Goal: Task Accomplishment & Management: Manage account settings

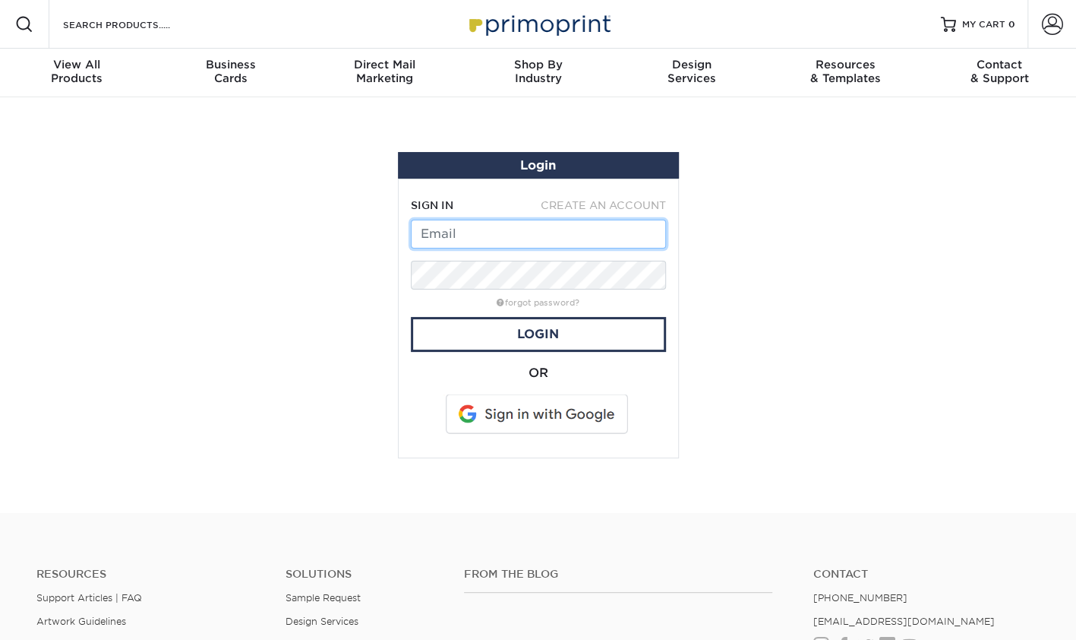
click at [453, 231] on input "text" at bounding box center [538, 234] width 255 height 29
type input "donna@kitchencpr.com"
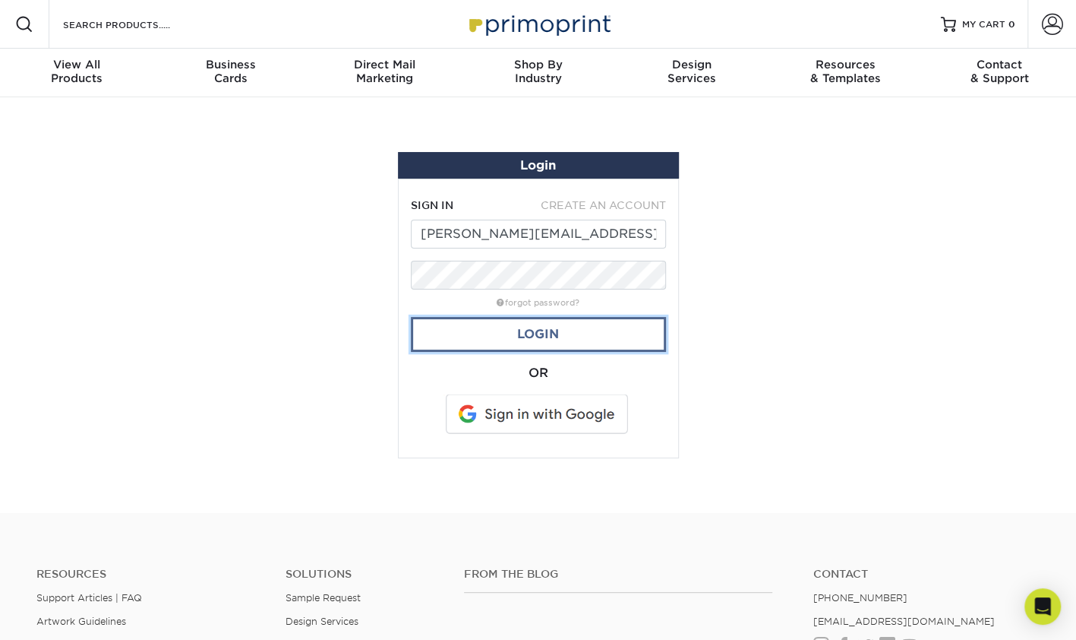
click at [533, 336] on link "Login" at bounding box center [538, 334] width 255 height 35
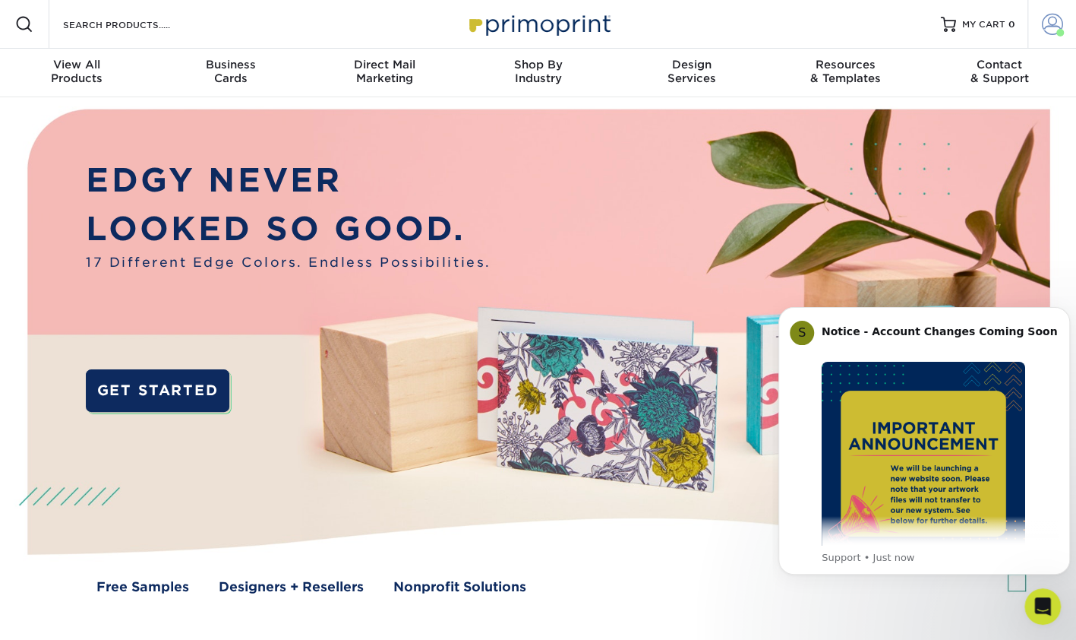
click at [1051, 31] on span at bounding box center [1052, 24] width 21 height 21
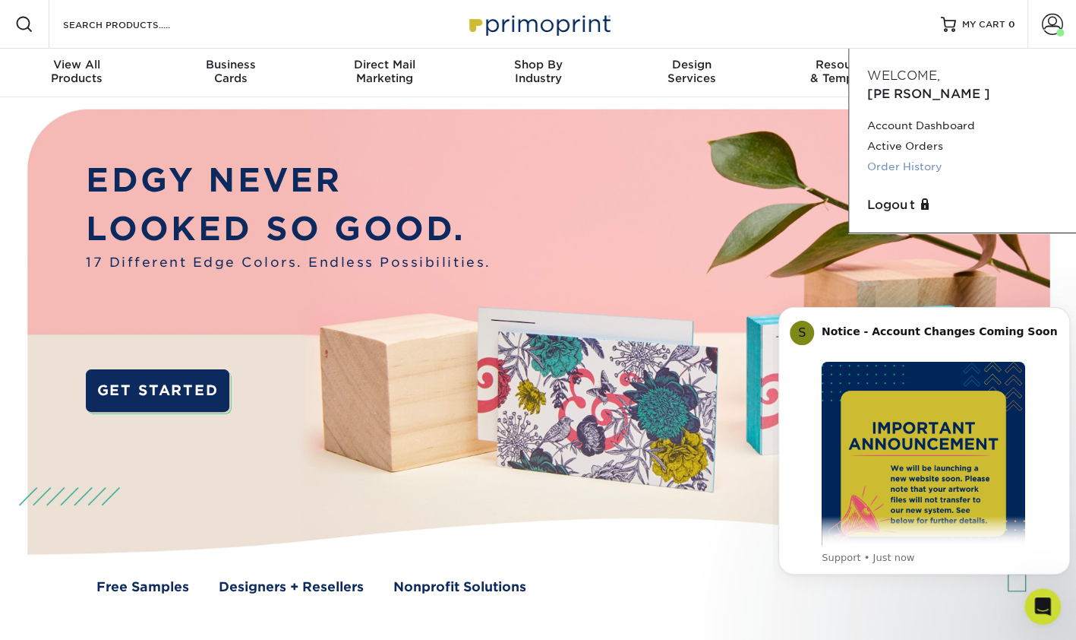
click at [899, 156] on link "Order History" at bounding box center [963, 166] width 191 height 21
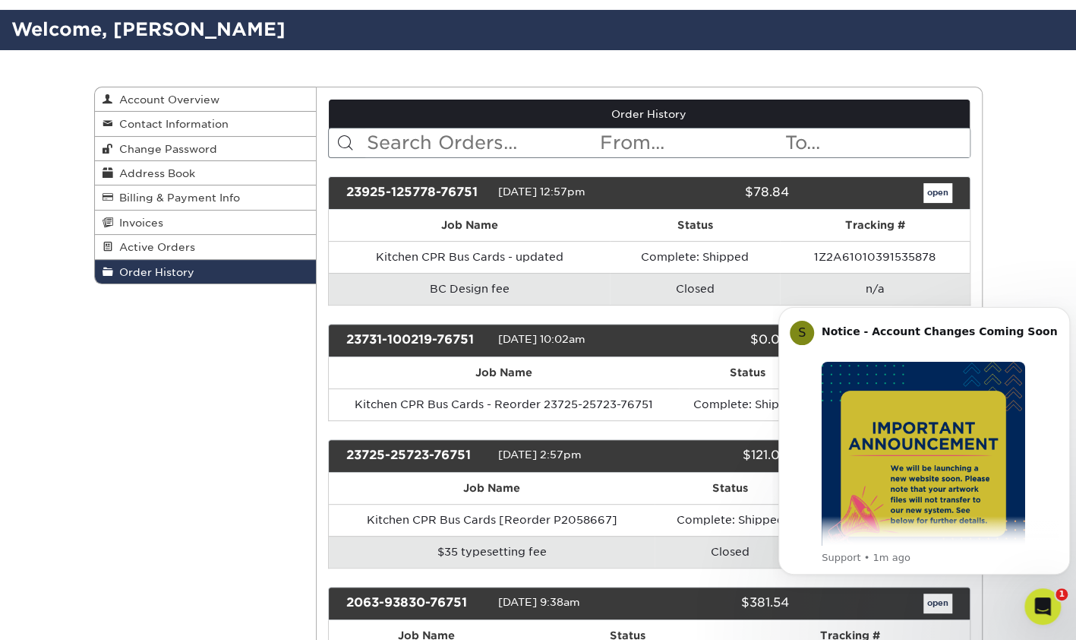
scroll to position [126, 0]
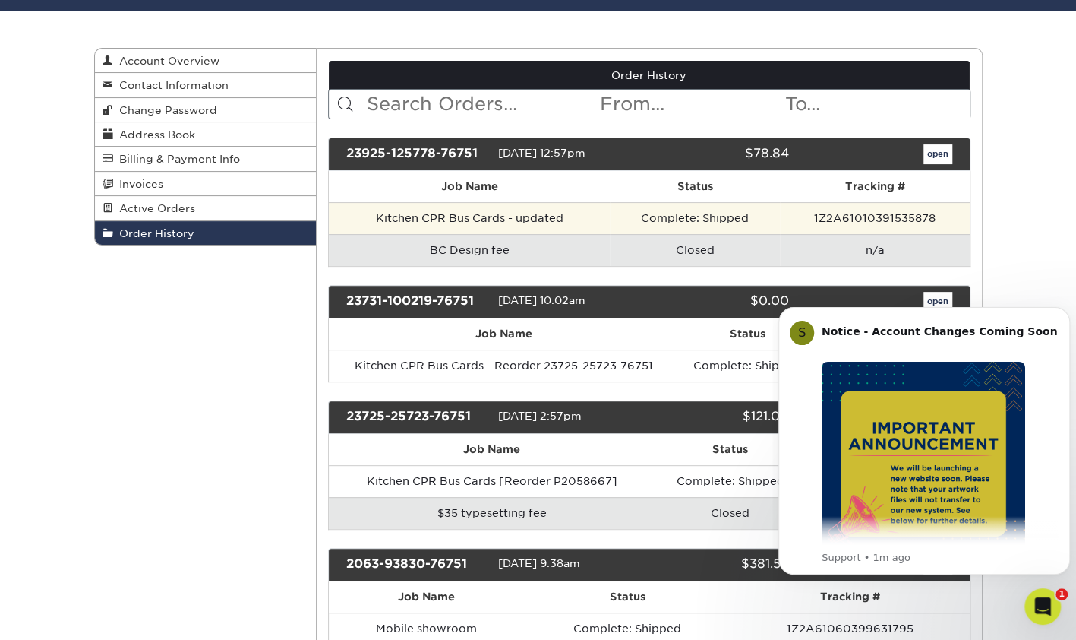
click at [480, 217] on td "Kitchen CPR Bus Cards - updated" at bounding box center [469, 218] width 281 height 32
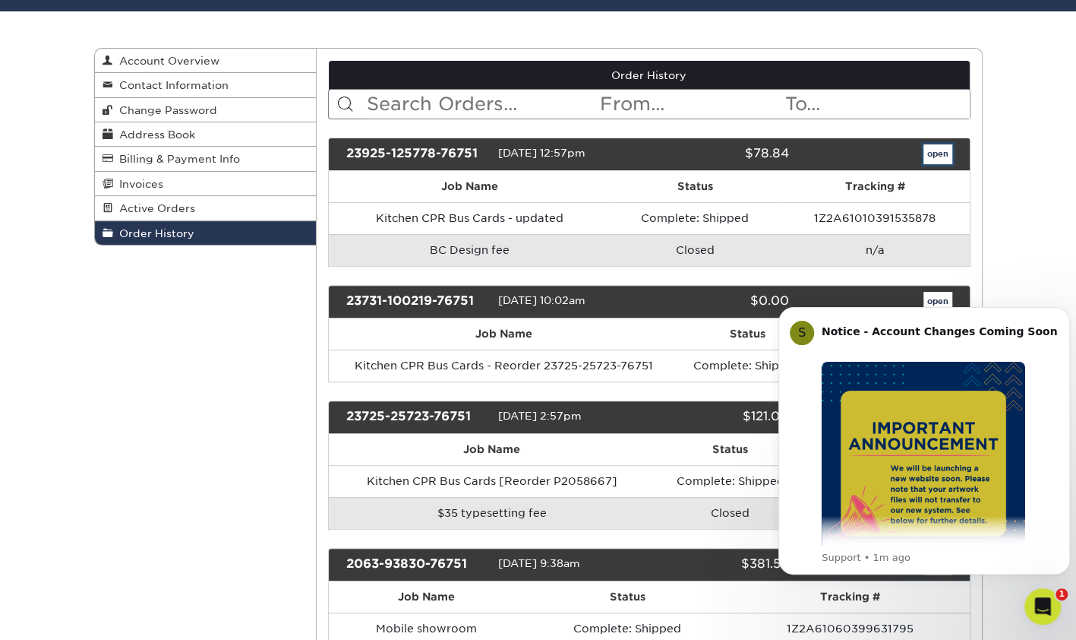
click at [935, 150] on link "open" at bounding box center [938, 154] width 29 height 20
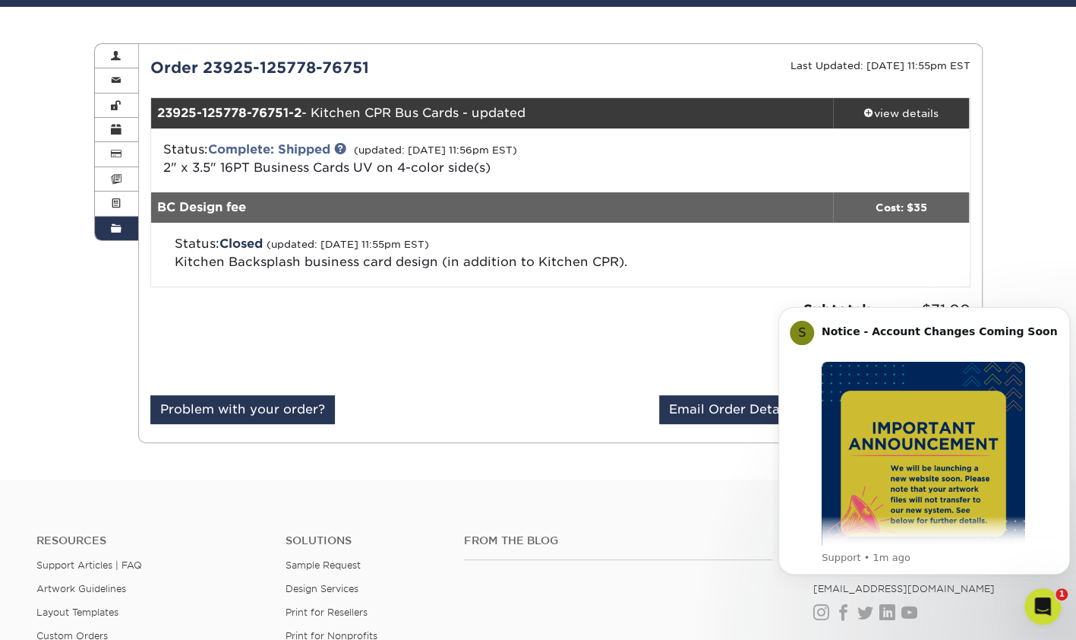
scroll to position [0, 0]
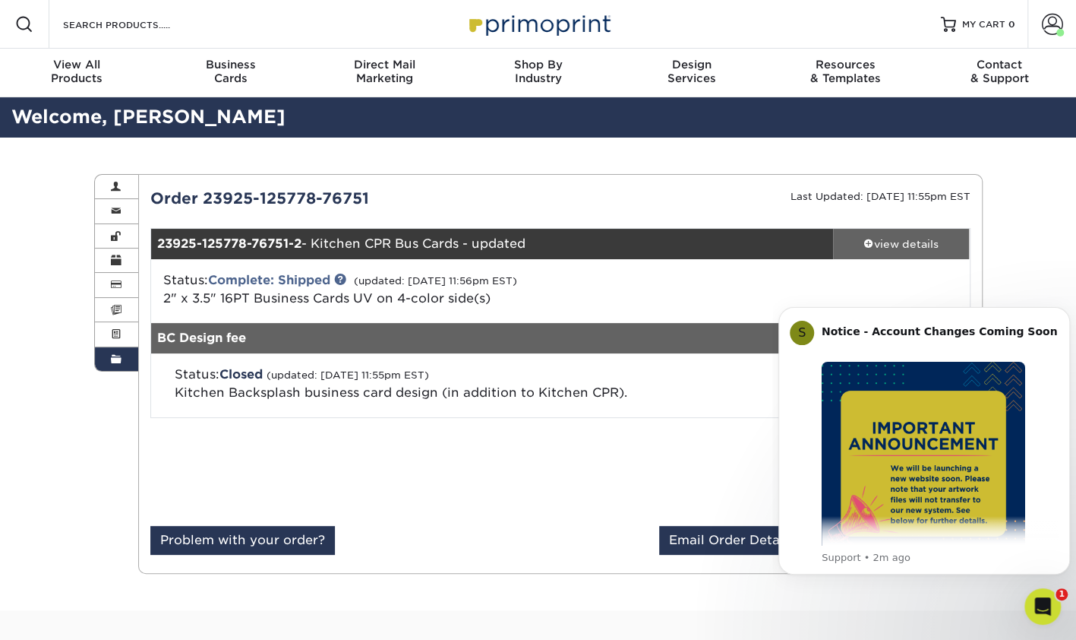
click at [909, 241] on div "view details" at bounding box center [901, 243] width 137 height 15
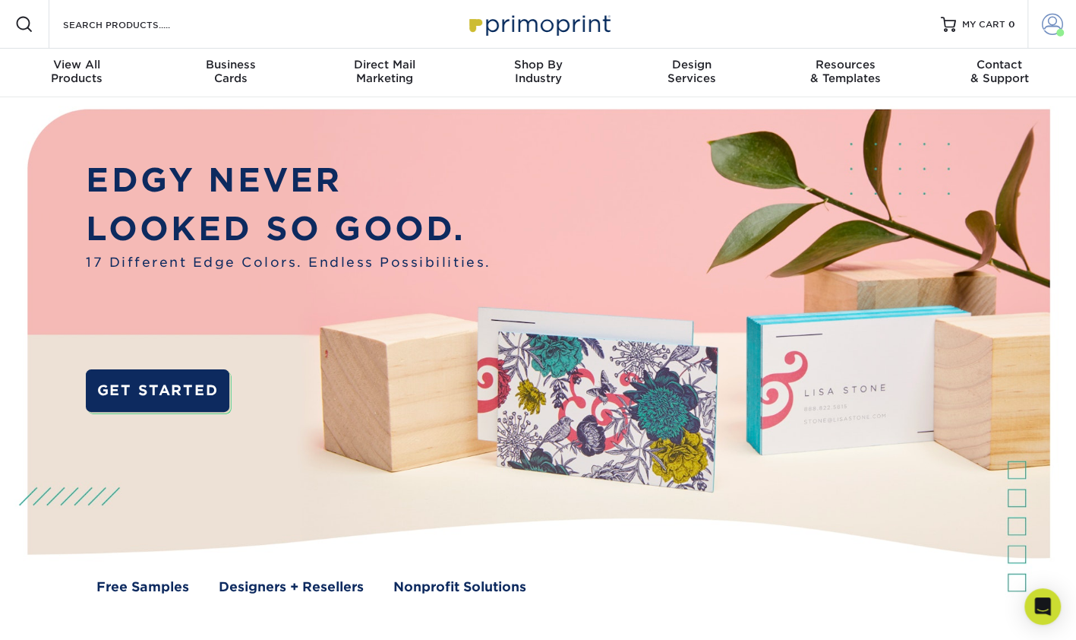
click at [1054, 23] on span at bounding box center [1052, 24] width 21 height 21
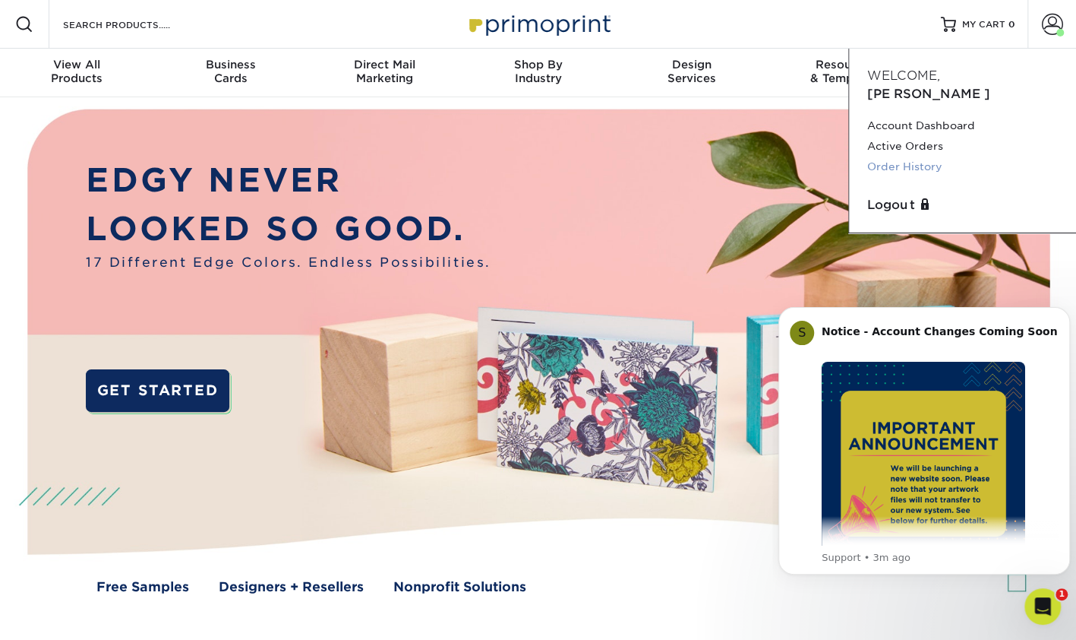
click at [904, 156] on link "Order History" at bounding box center [963, 166] width 191 height 21
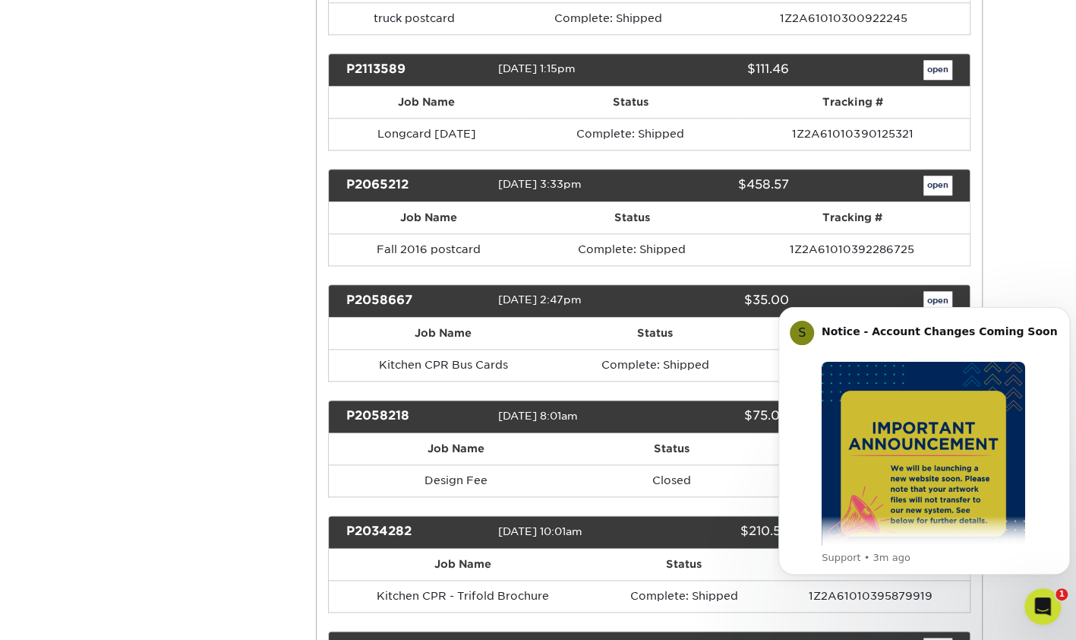
scroll to position [1013, 0]
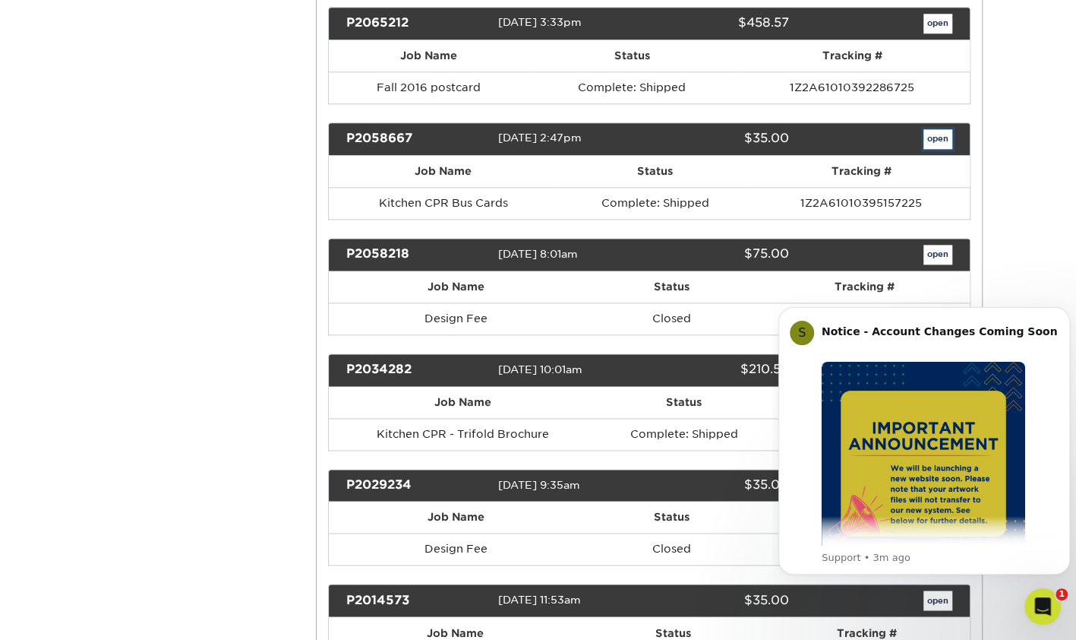
click at [938, 129] on link "open" at bounding box center [938, 139] width 29 height 20
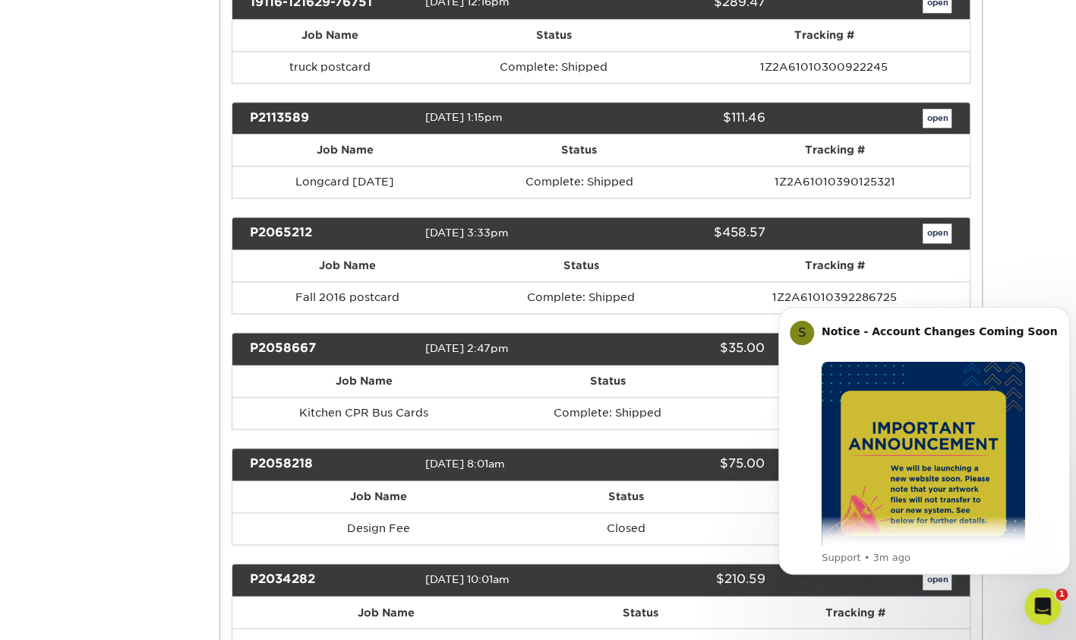
scroll to position [0, 0]
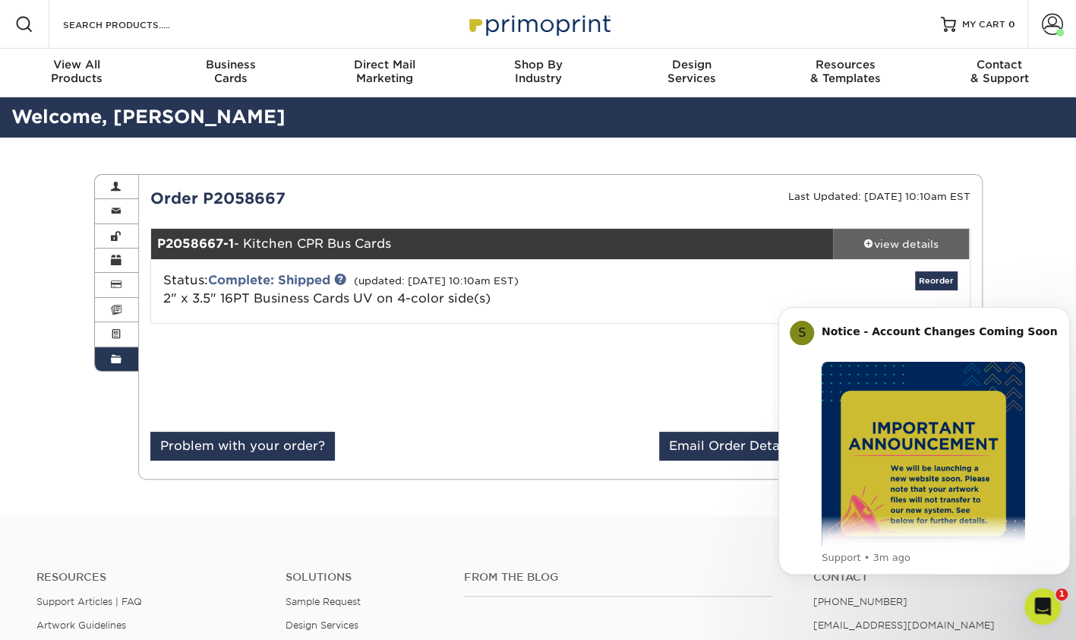
click at [899, 242] on div "view details" at bounding box center [901, 243] width 137 height 15
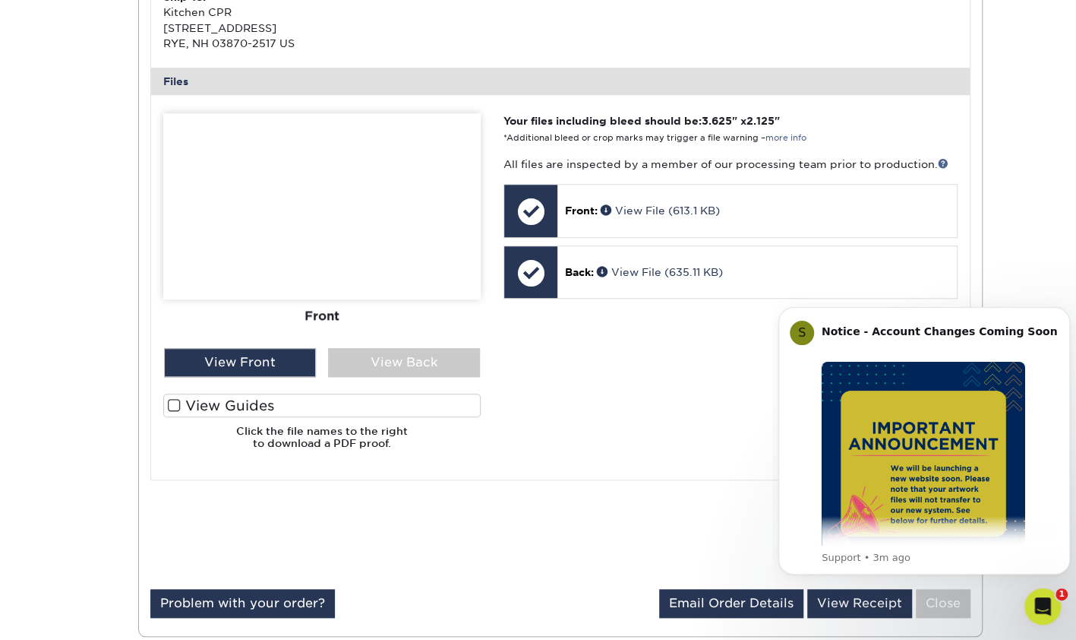
scroll to position [633, 0]
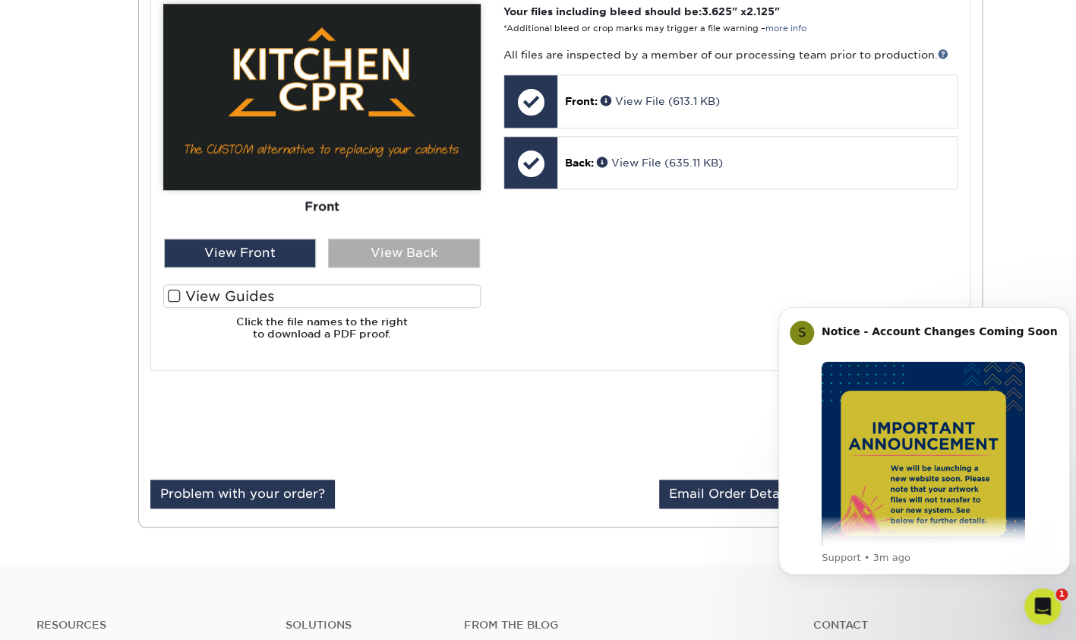
click at [399, 253] on div "View Back" at bounding box center [404, 253] width 152 height 29
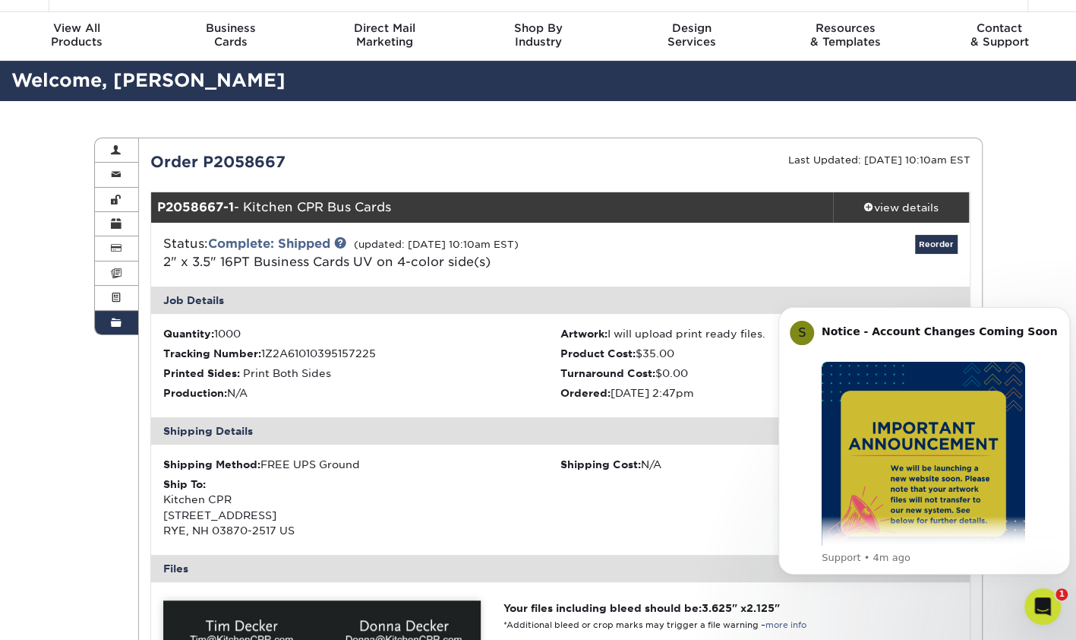
scroll to position [0, 0]
